Goal: Information Seeking & Learning: Find specific fact

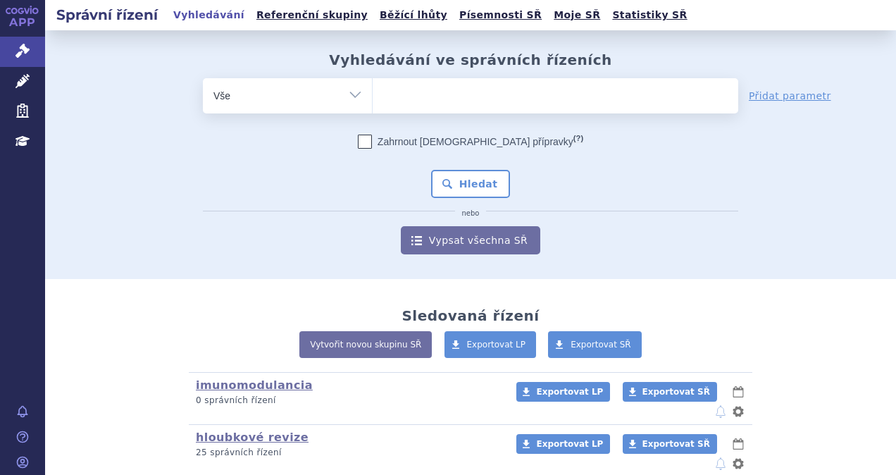
click at [510, 94] on ul at bounding box center [556, 93] width 366 height 30
click at [373, 94] on select at bounding box center [372, 95] width 1 height 35
type input "di"
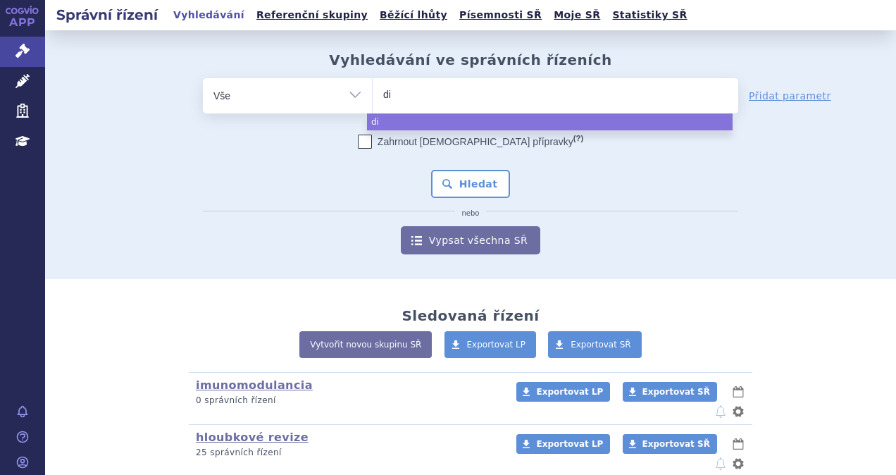
type input "dim"
type input "dime"
type input "dimeth"
type input "dimethy"
type input "dimethyl"
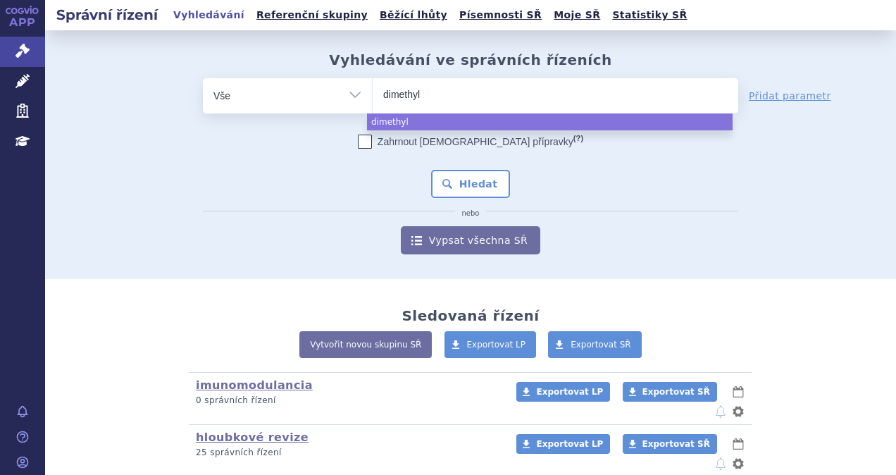
select select "dimethyl"
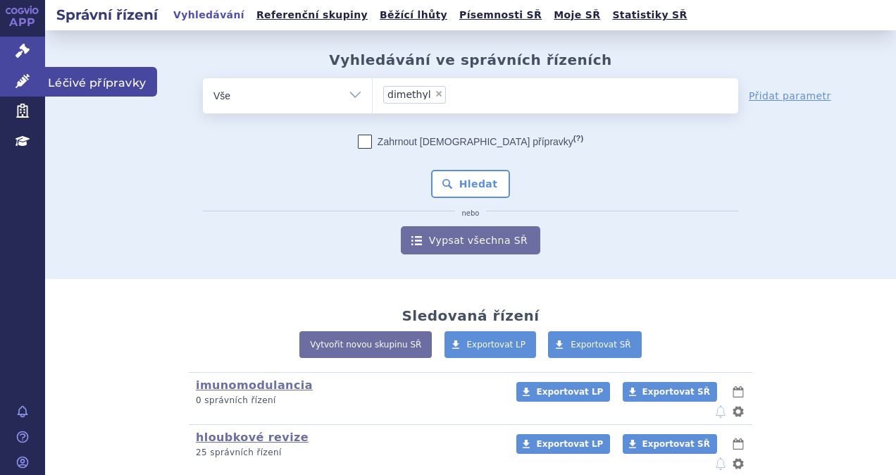
click at [30, 76] on link "Léčivé přípravky" at bounding box center [22, 82] width 45 height 30
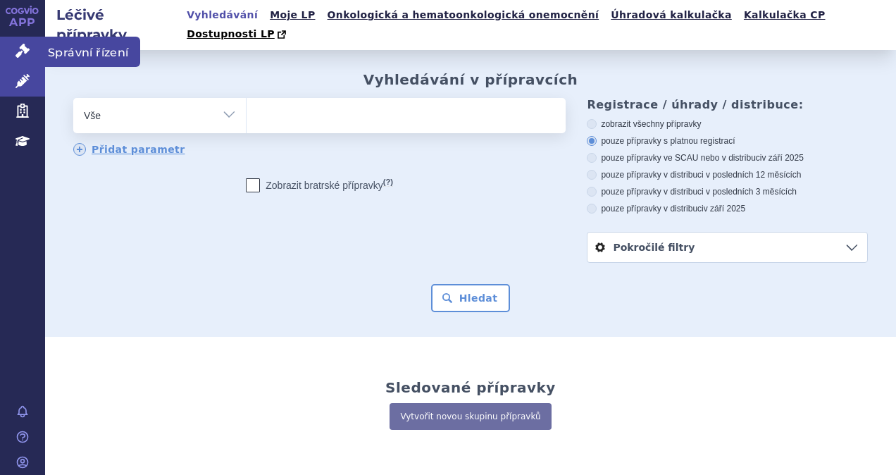
click at [7, 53] on link "Správní řízení" at bounding box center [22, 52] width 45 height 30
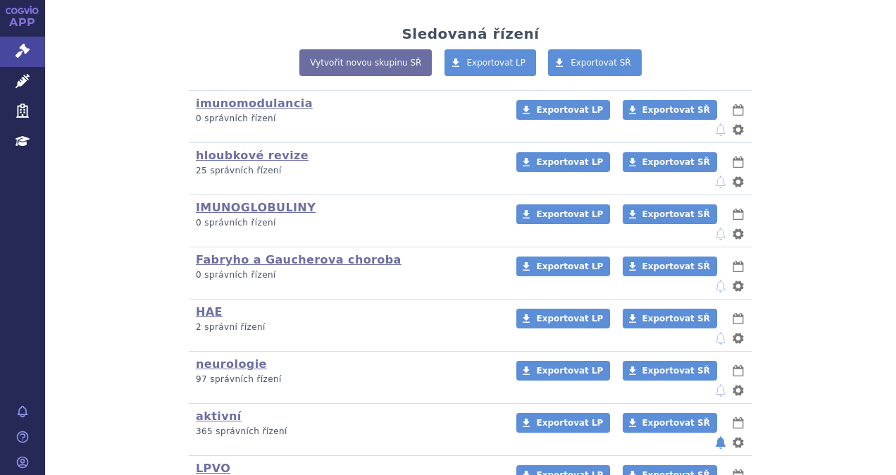
scroll to position [300, 0]
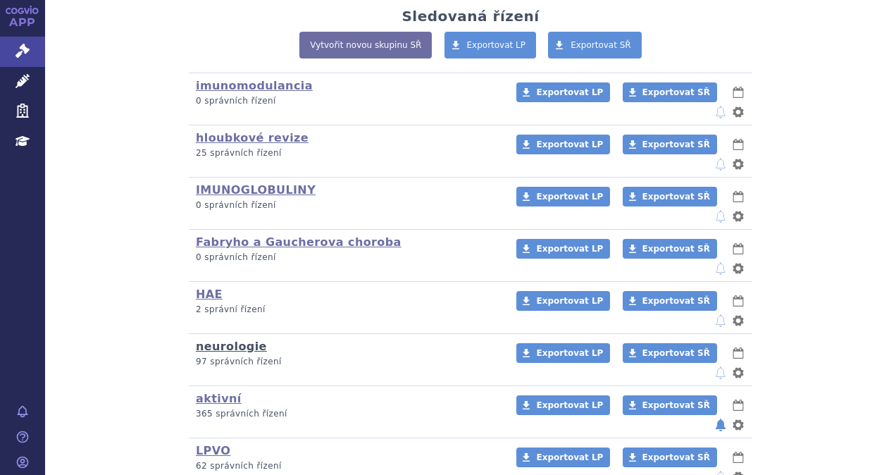
click at [216, 340] on link "neurologie" at bounding box center [231, 346] width 71 height 13
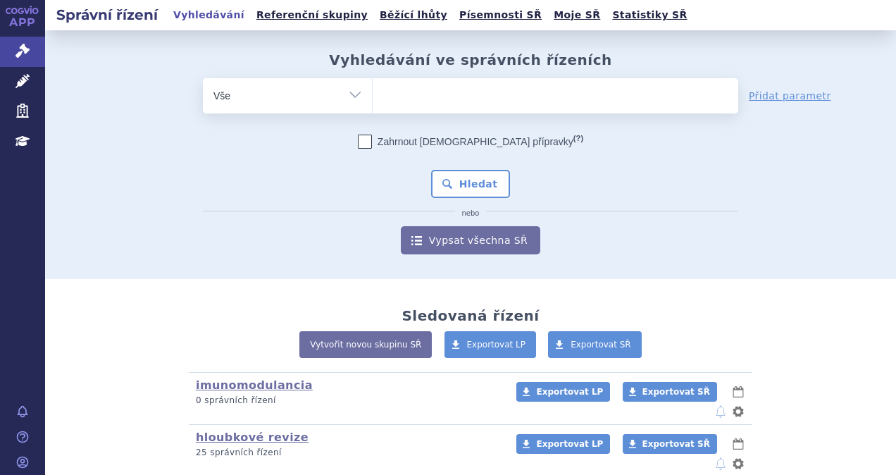
scroll to position [300, 0]
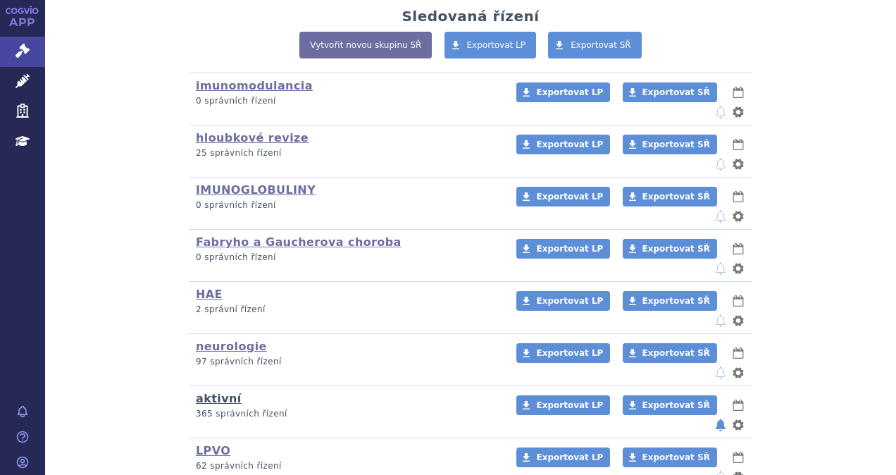
click at [205, 392] on link "aktivní" at bounding box center [219, 398] width 46 height 13
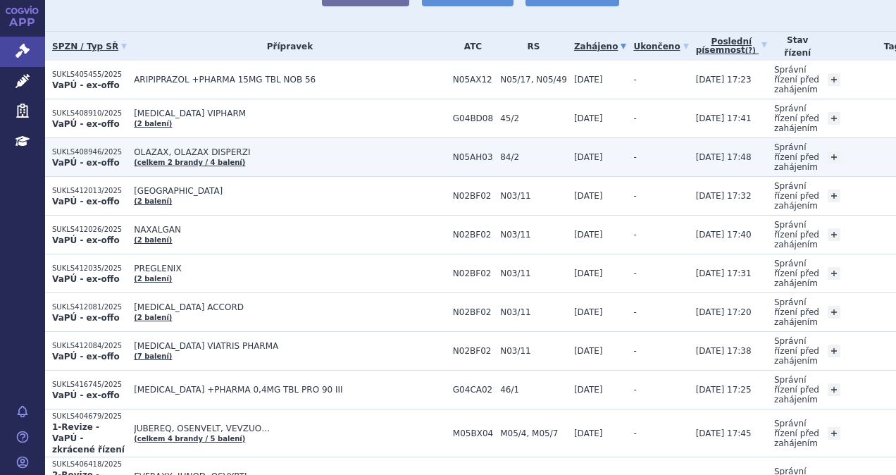
scroll to position [70, 0]
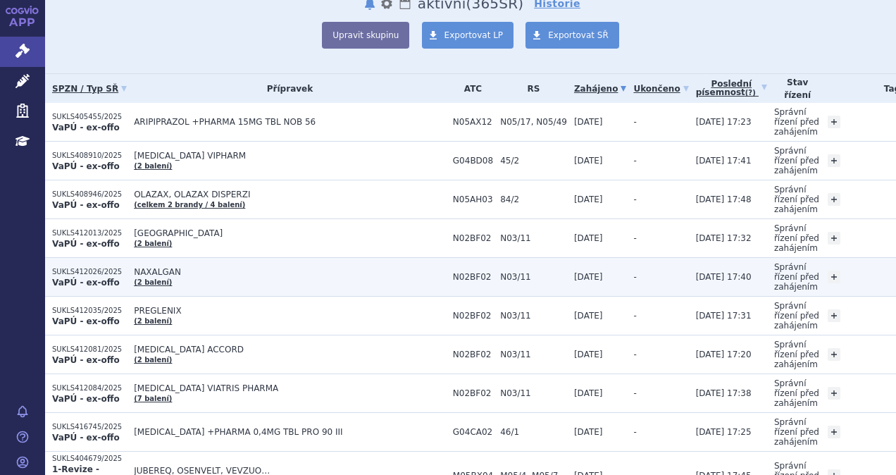
click at [153, 269] on span "NAXALGAN" at bounding box center [290, 272] width 312 height 10
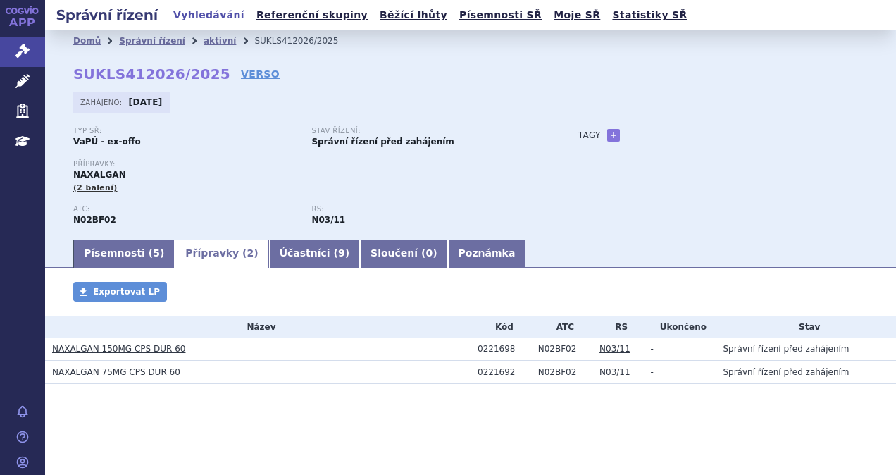
click at [125, 345] on link "NAXALGAN 150MG CPS DUR 60" at bounding box center [118, 349] width 133 height 10
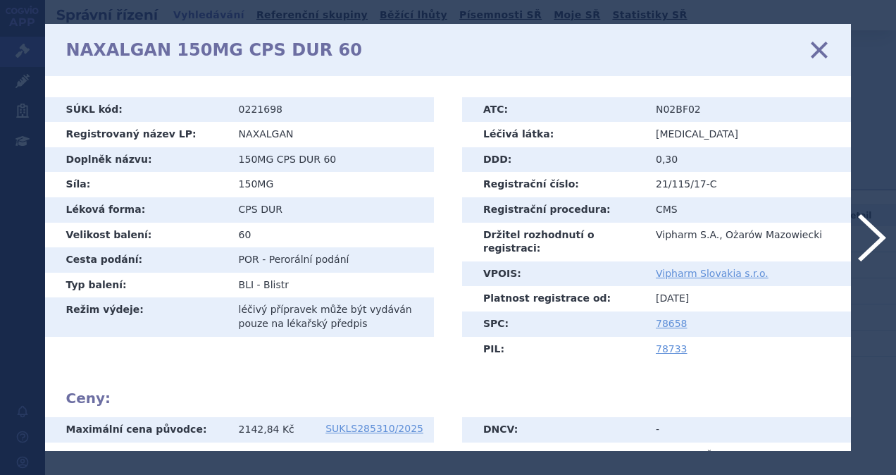
click at [816, 49] on icon at bounding box center [820, 50] width 30 height 30
click at [811, 48] on icon at bounding box center [820, 50] width 30 height 30
click at [815, 49] on icon at bounding box center [820, 50] width 30 height 30
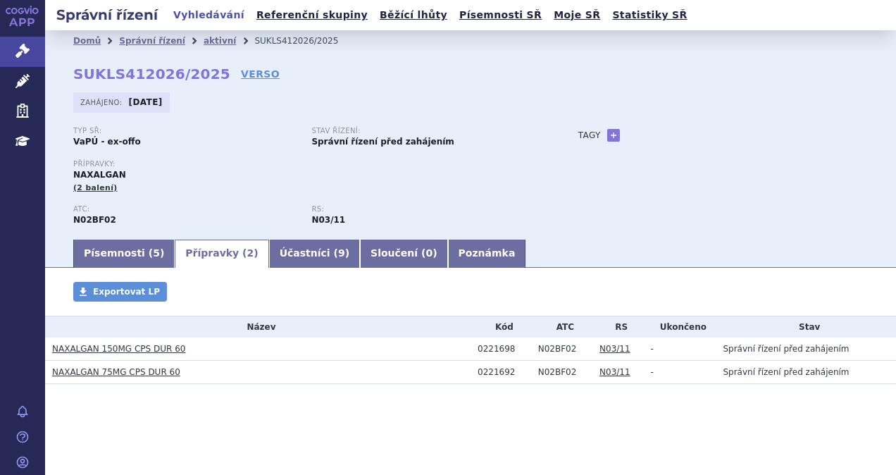
click at [204, 32] on li "aktivní" at bounding box center [229, 40] width 51 height 21
drag, startPoint x: 194, startPoint y: 32, endPoint x: 190, endPoint y: 39, distance: 7.9
click at [204, 39] on link "aktivní" at bounding box center [220, 41] width 32 height 10
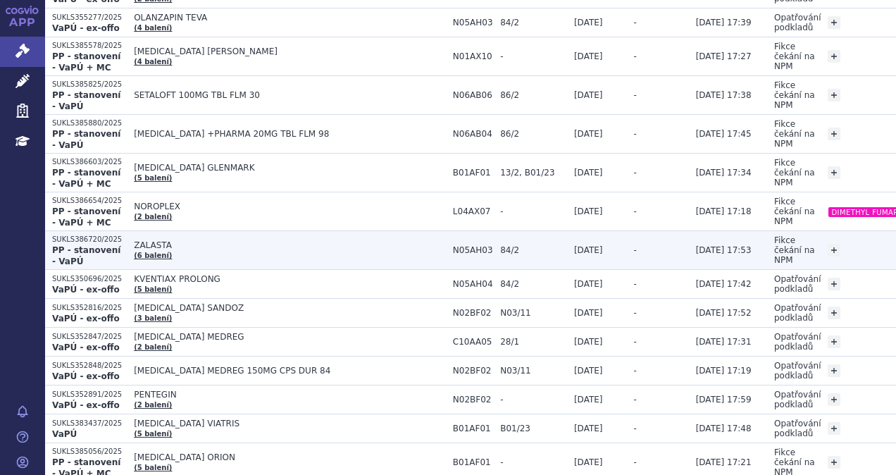
scroll to position [2255, 0]
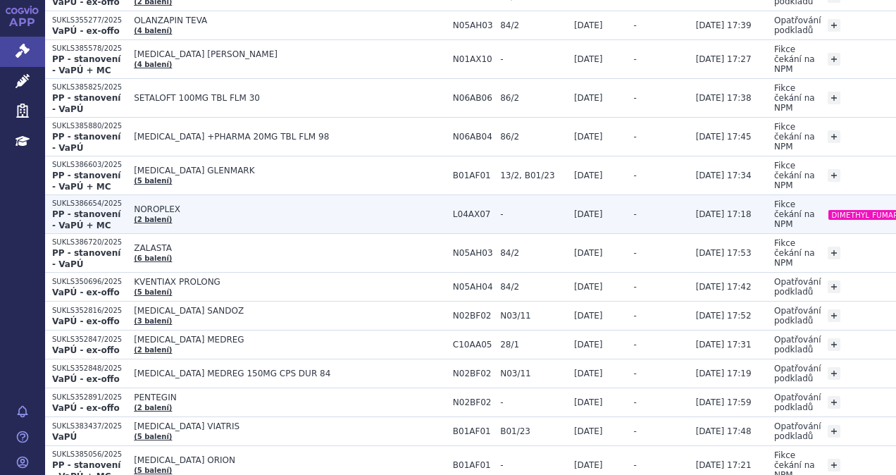
click at [147, 216] on link "(2 balení)" at bounding box center [153, 220] width 38 height 8
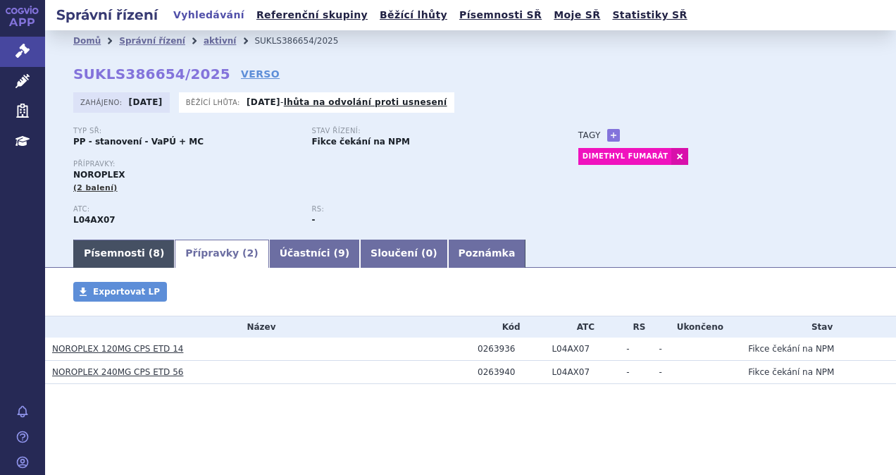
click at [138, 257] on link "Písemnosti ( 8 )" at bounding box center [123, 254] width 101 height 28
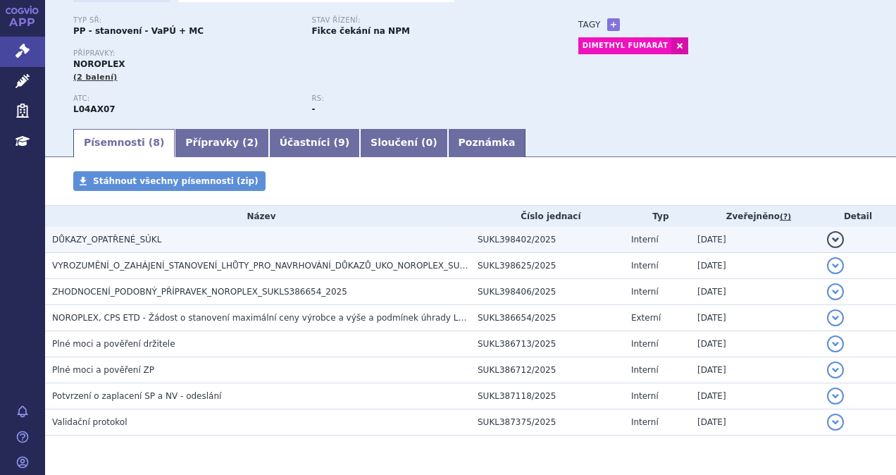
scroll to position [141, 0]
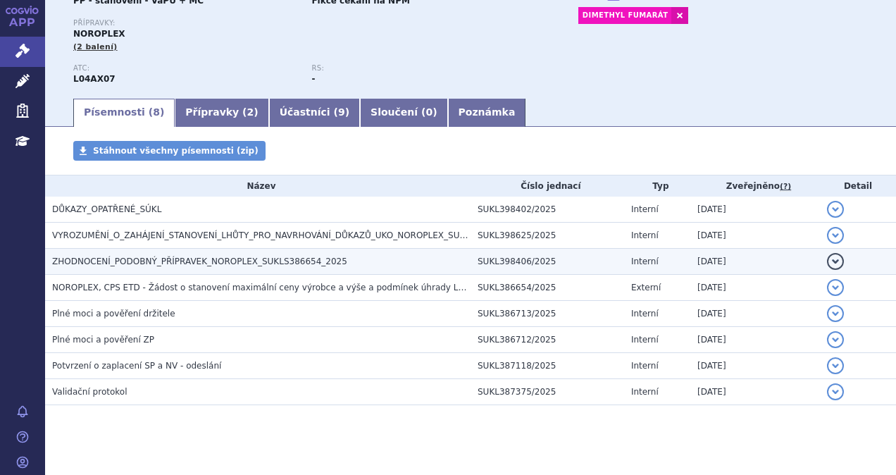
drag, startPoint x: 825, startPoint y: 261, endPoint x: 812, endPoint y: 259, distance: 12.9
click at [827, 260] on button "detail" at bounding box center [835, 261] width 17 height 17
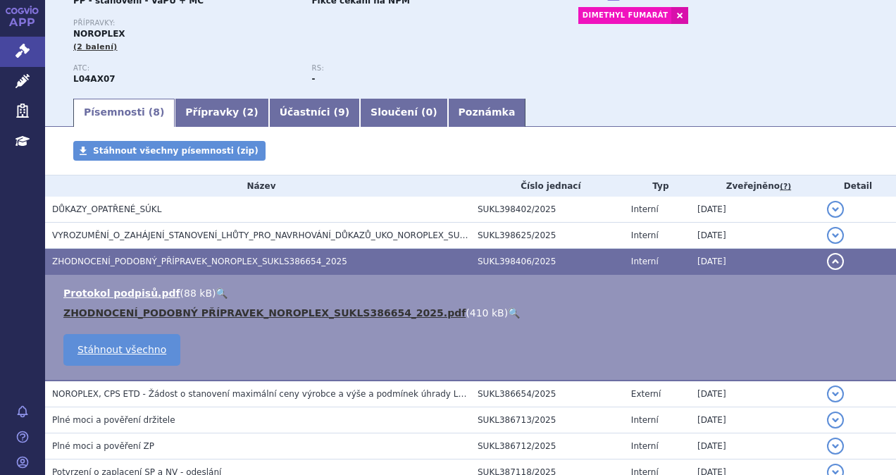
click at [164, 312] on link "ZHODNOCENÍ_PODOBNÝ PŘÍPRAVEK_NOROPLEX_SUKLS386654_2025.pdf" at bounding box center [264, 312] width 402 height 11
